Goal: Transaction & Acquisition: Purchase product/service

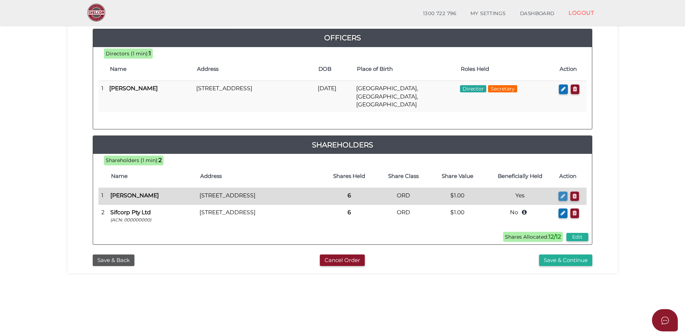
scroll to position [72, 0]
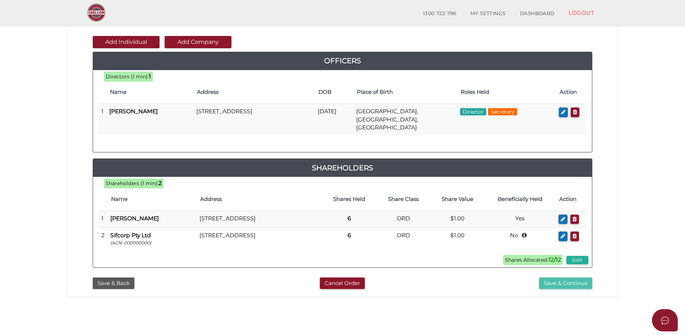
click at [574, 278] on button "Save & Continue" at bounding box center [565, 284] width 53 height 12
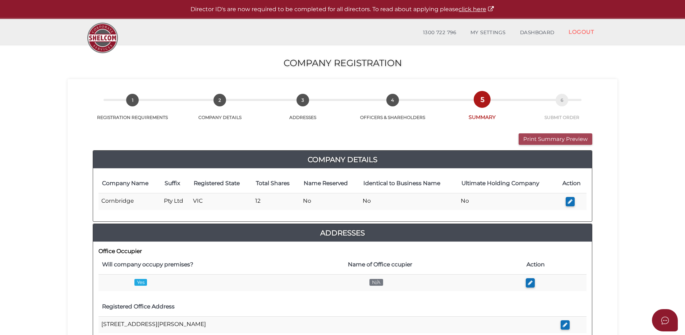
click at [554, 141] on button "Print Summary Preview" at bounding box center [556, 139] width 74 height 12
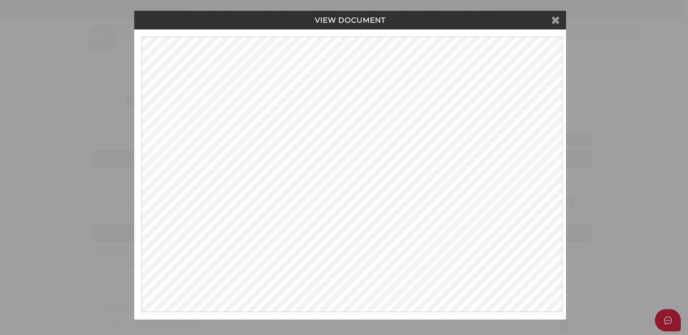
click at [556, 22] on icon at bounding box center [555, 19] width 9 height 11
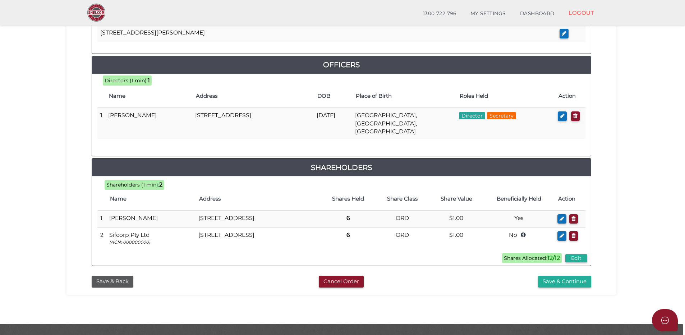
scroll to position [319, 0]
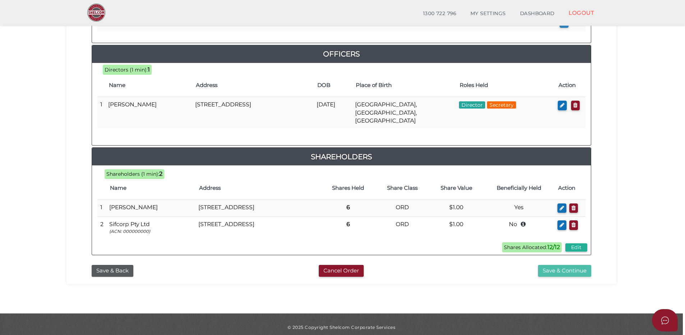
click at [566, 265] on button "Save & Continue" at bounding box center [564, 271] width 53 height 12
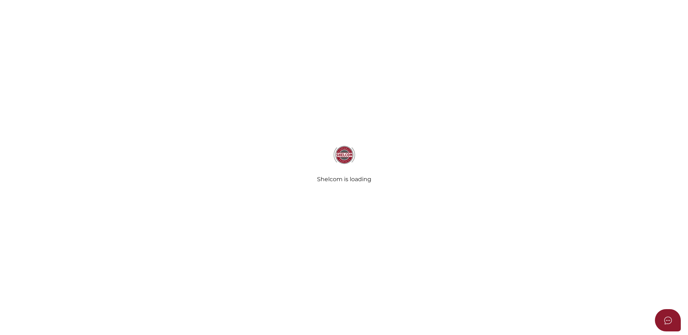
select select "Comb Binding"
select select "No"
radio input "true"
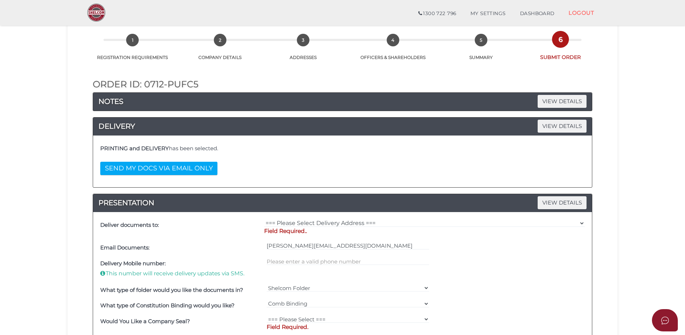
scroll to position [144, 0]
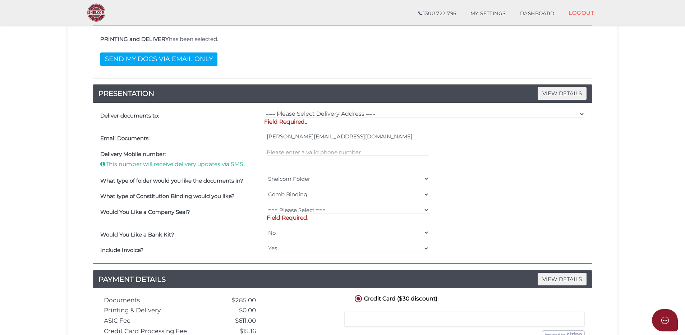
click at [320, 109] on div "=== Please Select Delivery Address === (User Address - Kathryn Tran) Level 4 38…" at bounding box center [425, 119] width 324 height 23
click at [320, 111] on select "=== Please Select Delivery Address === (User Address - Kathryn Tran) Level 4 38…" at bounding box center [424, 114] width 321 height 8
select select "0"
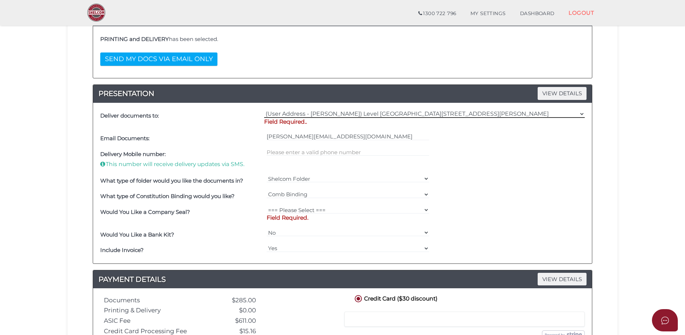
click at [264, 110] on select "=== Please Select Delivery Address === (User Address - Kathryn Tran) Level 4 38…" at bounding box center [424, 114] width 321 height 8
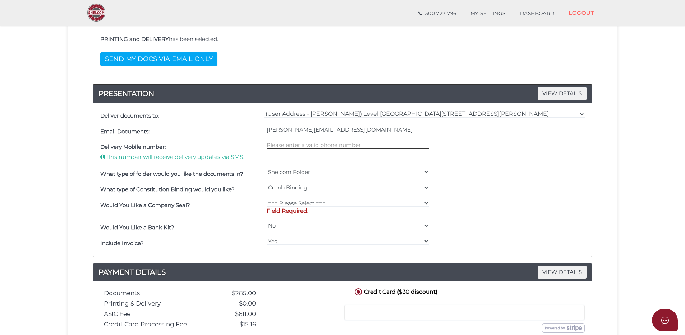
click at [286, 146] on input "text" at bounding box center [348, 145] width 163 height 8
type input "0468927261"
click at [481, 172] on div "What type of folder would you like the documents in? Shelcom Folder === Please …" at bounding box center [343, 174] width 488 height 16
click at [317, 204] on select "=== Please Select === Fold Seal $50 No Seal" at bounding box center [348, 203] width 163 height 8
select select "0"
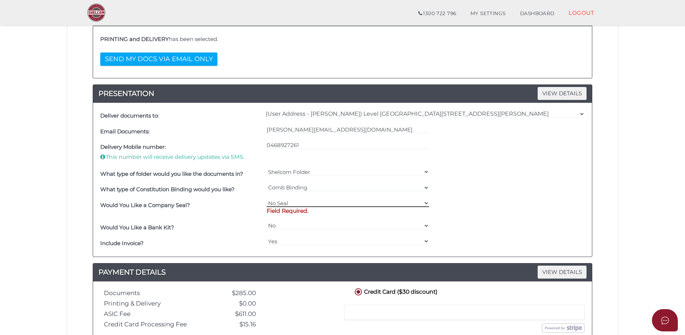
click at [267, 199] on select "=== Please Select === Fold Seal $50 No Seal" at bounding box center [348, 203] width 163 height 8
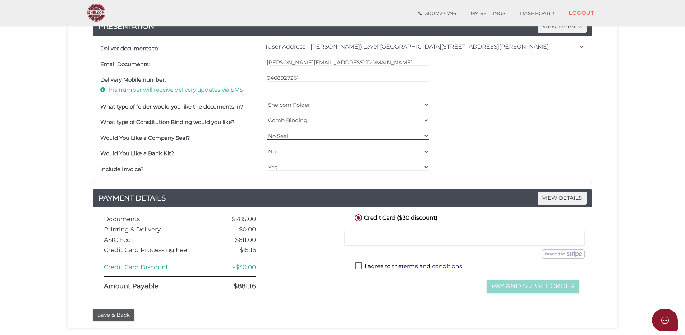
scroll to position [216, 0]
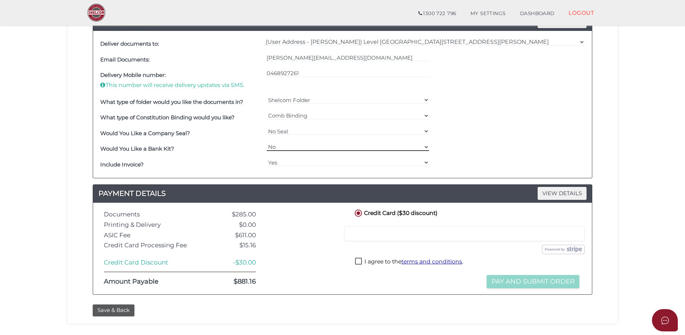
click at [293, 148] on select "Yes No" at bounding box center [348, 147] width 163 height 8
select select "Yes"
click at [267, 143] on select "Yes No" at bounding box center [348, 147] width 163 height 8
click at [227, 159] on div "Include Invoice?" at bounding box center [182, 165] width 167 height 16
click at [474, 208] on div "Credit Card ($30 discount)" at bounding box center [413, 213] width 130 height 11
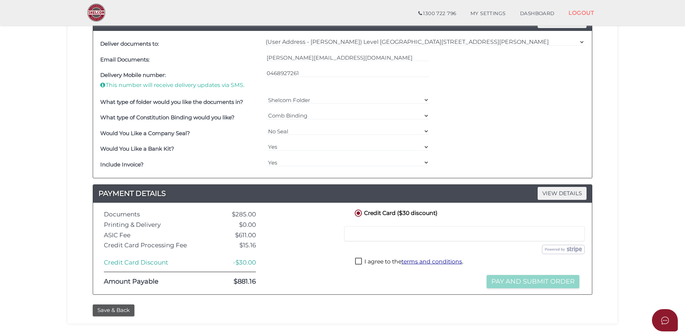
click at [612, 210] on div "05b5fc7c3112ecfaaabf353a0fa5cf89 1 REGISTRATION REQUIREMENTS 2 COMPANY DETAILS …" at bounding box center [343, 81] width 550 height 486
click at [355, 263] on label "I agree to the terms and conditions ." at bounding box center [409, 262] width 108 height 9
checkbox input "true"
click at [530, 281] on button "Pay and Submit Order" at bounding box center [533, 281] width 93 height 13
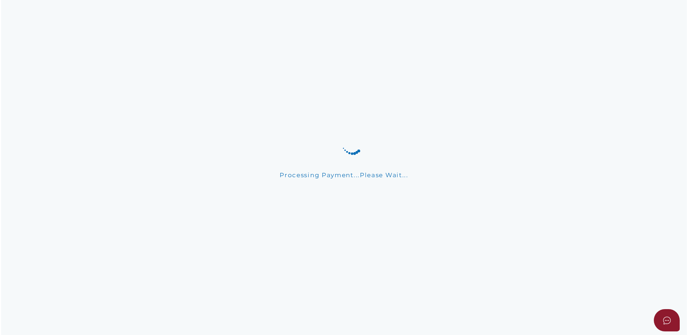
scroll to position [0, 0]
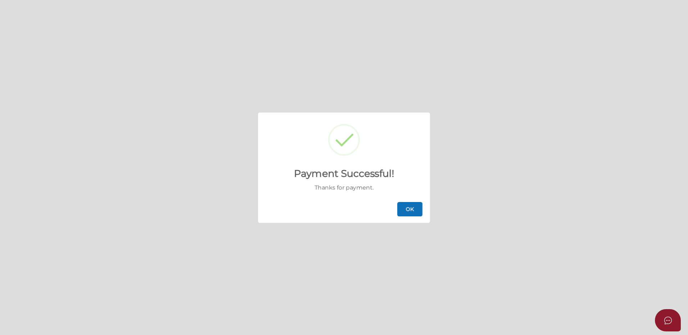
click at [411, 212] on button "OK" at bounding box center [409, 209] width 25 height 14
